Goal: Transaction & Acquisition: Subscribe to service/newsletter

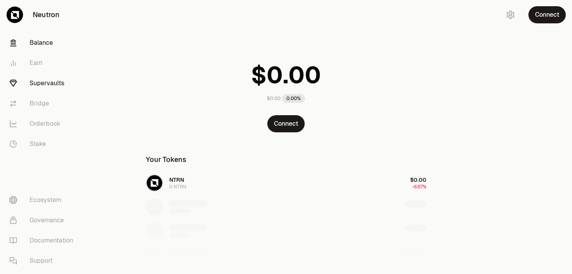
scroll to position [56, 0]
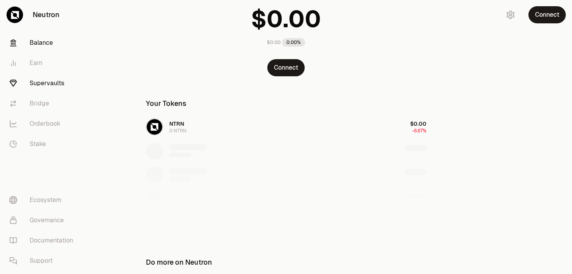
click at [60, 88] on link "Supervaults" at bounding box center [43, 83] width 81 height 20
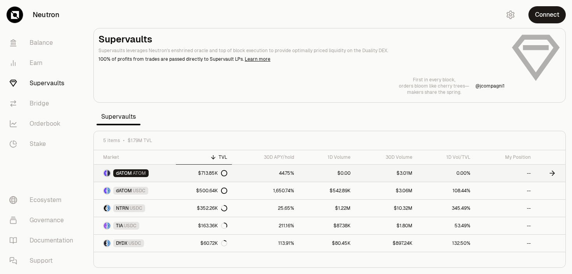
click at [182, 170] on link "$713.85K" at bounding box center [204, 172] width 56 height 17
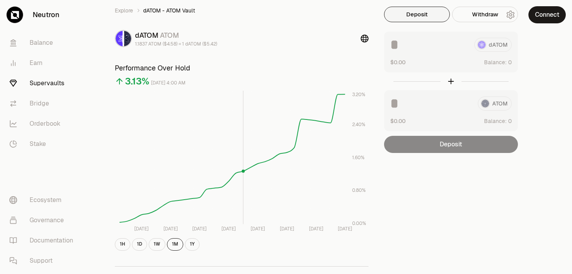
scroll to position [22, 0]
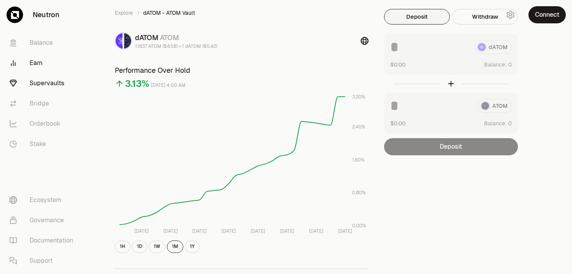
click at [38, 62] on link "Earn" at bounding box center [43, 63] width 81 height 20
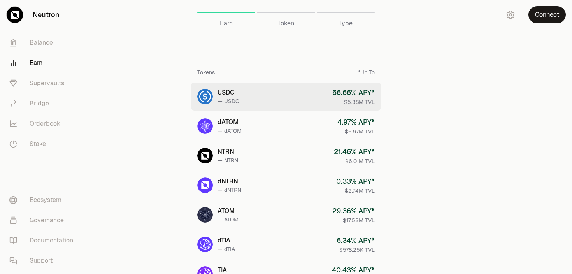
click at [264, 98] on link "USDC — USDC 66.66 % APY* $5.38M TVL" at bounding box center [286, 96] width 190 height 28
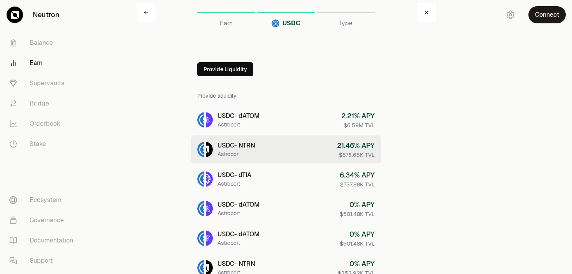
click at [254, 161] on link "USDC - NTRN Astroport 21.46 % APY $876.65K TVL" at bounding box center [286, 149] width 190 height 28
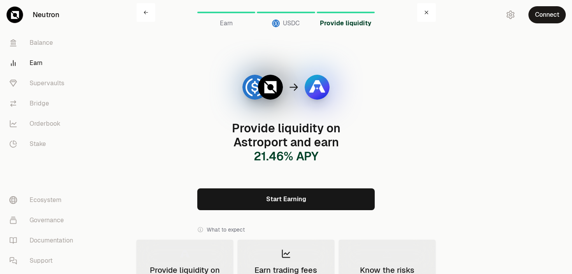
click at [257, 196] on link "Start Earning" at bounding box center [285, 199] width 177 height 22
click at [143, 14] on link at bounding box center [145, 12] width 19 height 19
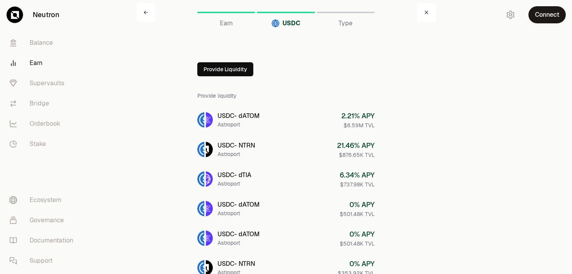
click at [142, 16] on link at bounding box center [145, 12] width 19 height 19
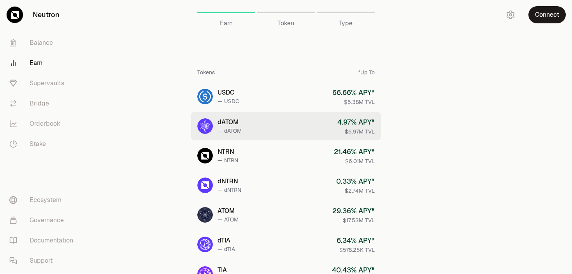
click at [252, 117] on link "dATOM — dATOM 4.97 % APY* $6.97M TVL" at bounding box center [286, 126] width 190 height 28
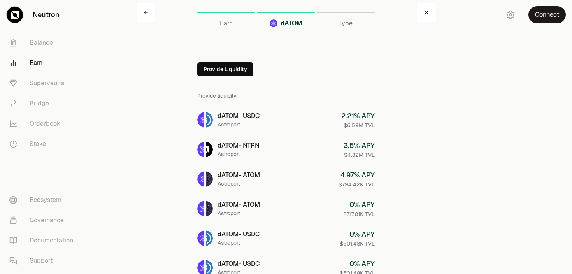
click at [150, 12] on link at bounding box center [145, 12] width 19 height 19
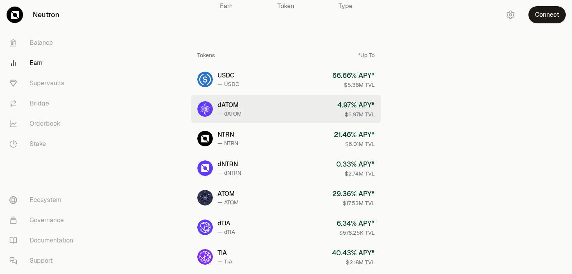
scroll to position [10, 0]
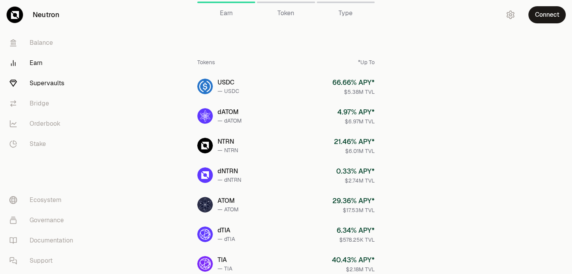
click at [45, 85] on link "Supervaults" at bounding box center [43, 83] width 81 height 20
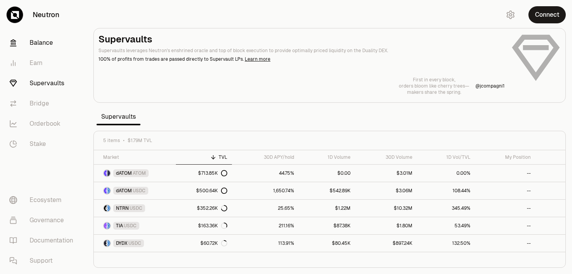
click at [40, 42] on link "Balance" at bounding box center [43, 43] width 81 height 20
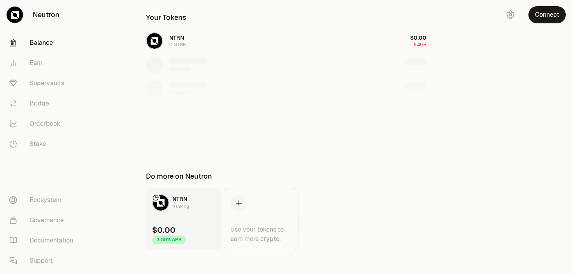
scroll to position [149, 0]
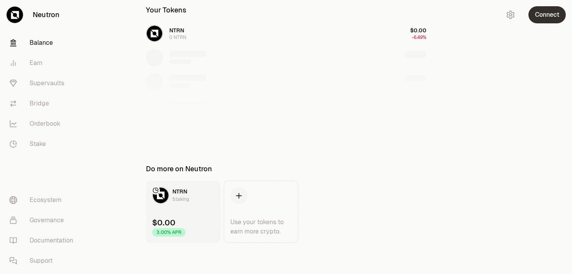
click at [553, 14] on button "Connect" at bounding box center [546, 14] width 37 height 17
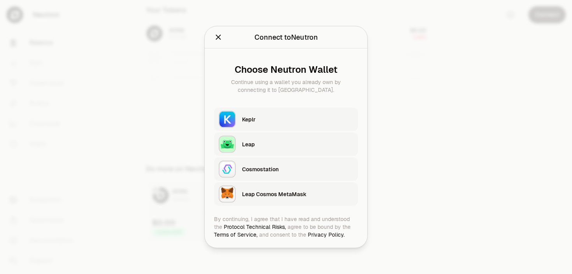
click at [283, 119] on div "Keplr" at bounding box center [297, 119] width 111 height 8
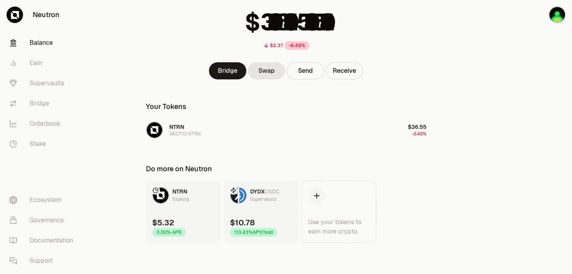
scroll to position [52, 0]
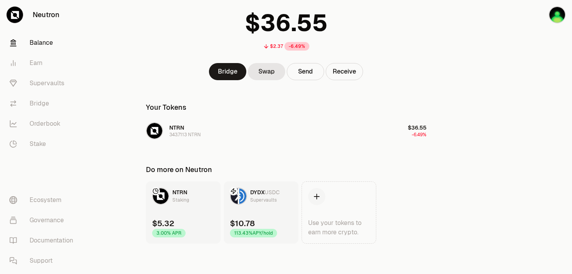
click at [261, 215] on link "DYDX USDC Supervaults $10.78 113.43% APY/hold" at bounding box center [261, 212] width 75 height 62
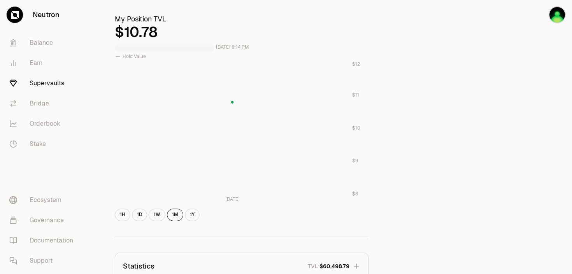
scroll to position [276, 0]
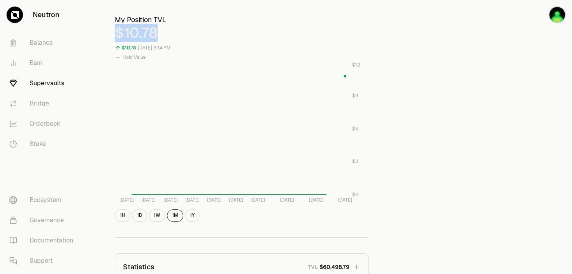
drag, startPoint x: 157, startPoint y: 33, endPoint x: 111, endPoint y: 32, distance: 46.3
click at [111, 32] on div "Explore DYDX - USDC Vault DYDX USDC 0.6087 USDC ($1.00) = 1 DYDX ($0.61) Perfor…" at bounding box center [241, 87] width 272 height 664
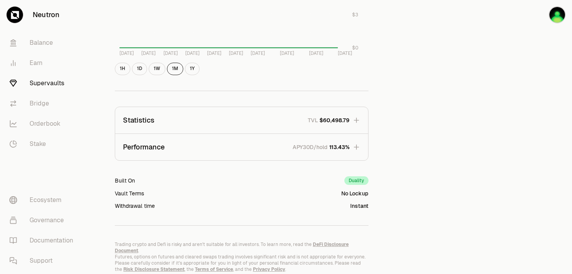
scroll to position [431, 0]
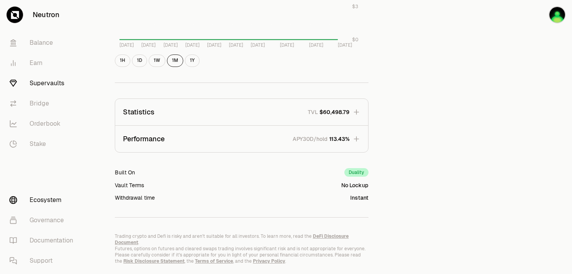
click at [39, 197] on link "Ecosystem" at bounding box center [43, 200] width 81 height 20
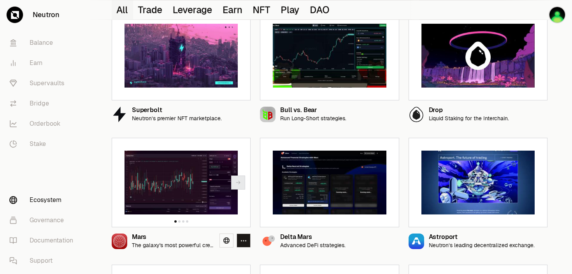
scroll to position [161, 0]
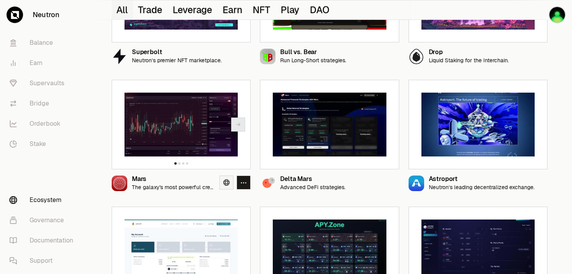
click at [223, 182] on link at bounding box center [226, 182] width 14 height 14
click at [44, 47] on link "Balance" at bounding box center [43, 43] width 81 height 20
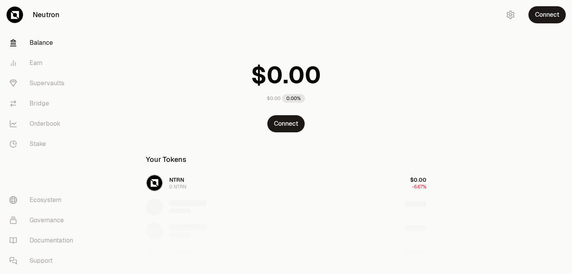
scroll to position [23, 0]
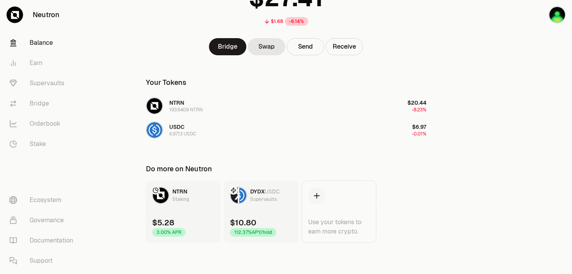
scroll to position [53, 0]
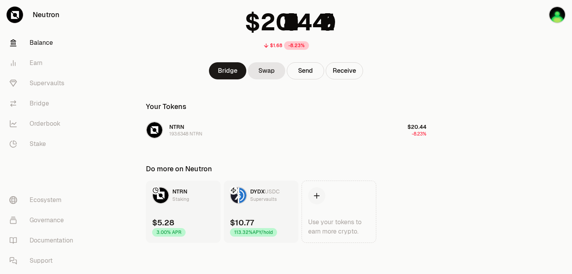
click at [48, 45] on link "Balance" at bounding box center [43, 43] width 81 height 20
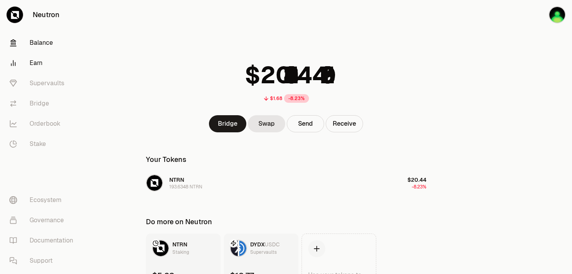
click at [43, 59] on link "Earn" at bounding box center [43, 63] width 81 height 20
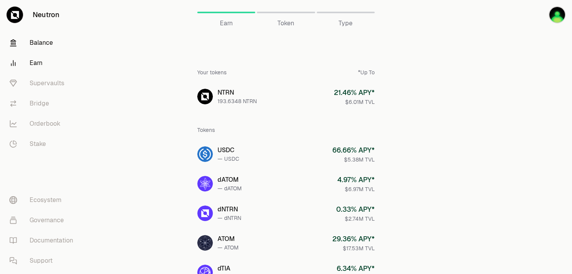
click at [45, 44] on link "Balance" at bounding box center [43, 43] width 81 height 20
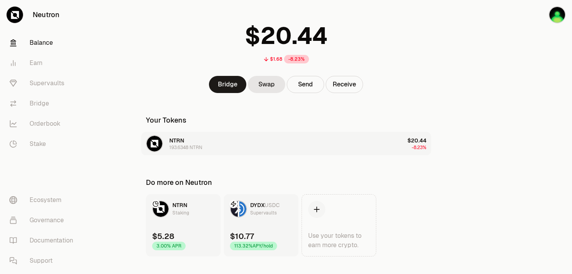
scroll to position [38, 0]
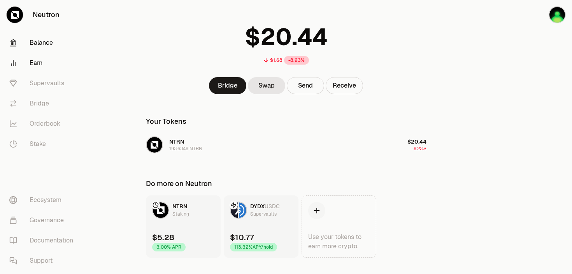
click at [37, 63] on link "Earn" at bounding box center [43, 63] width 81 height 20
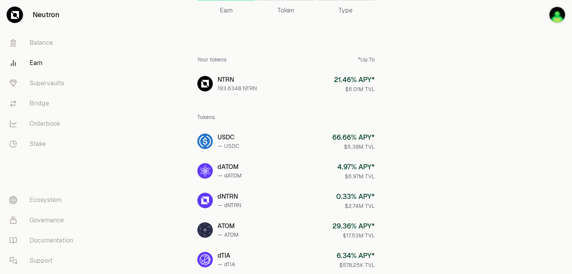
scroll to position [11, 0]
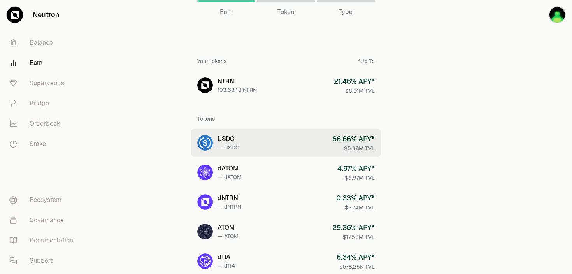
click at [341, 140] on div "66.66 % APY*" at bounding box center [353, 138] width 42 height 11
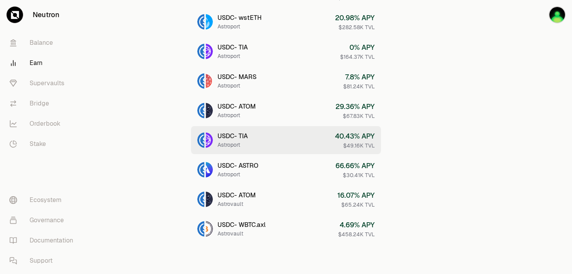
scroll to position [275, 0]
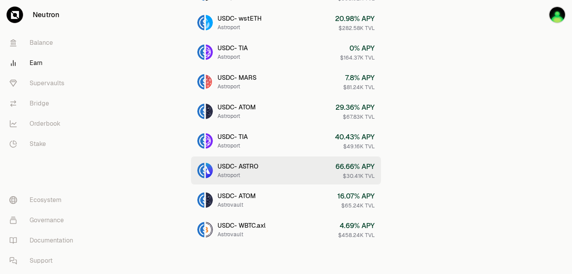
click at [320, 167] on link "USDC - ASTRO Astroport 66.66 % APY $30.41K TVL" at bounding box center [286, 170] width 190 height 28
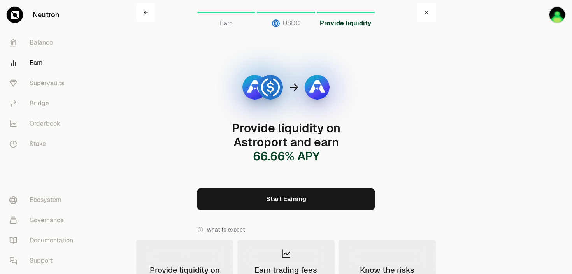
click at [294, 201] on link "Start Earning" at bounding box center [285, 199] width 177 height 22
